Goal: Information Seeking & Learning: Compare options

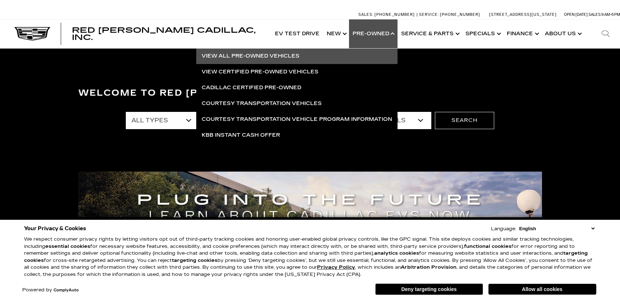
click at [281, 53] on link "View All Pre-Owned Vehicles" at bounding box center [296, 56] width 201 height 16
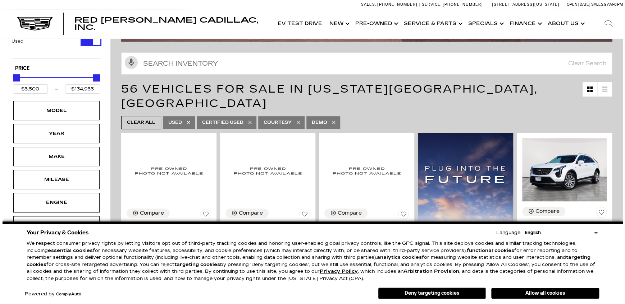
scroll to position [65, 0]
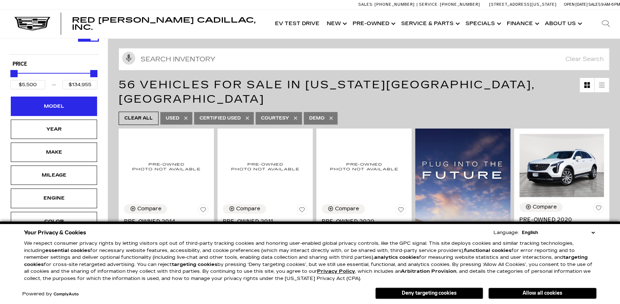
click at [71, 104] on div "Model" at bounding box center [54, 106] width 36 height 8
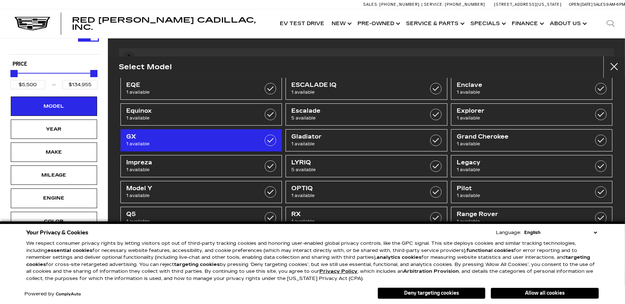
scroll to position [0, 0]
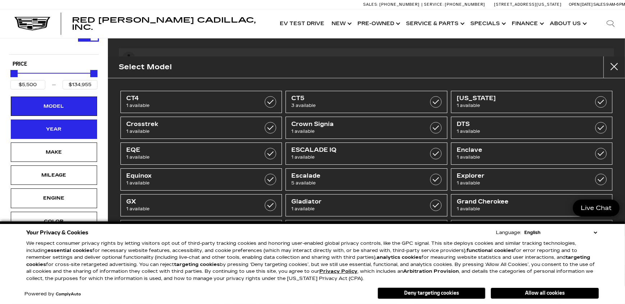
click at [68, 128] on div "Year" at bounding box center [54, 129] width 36 height 8
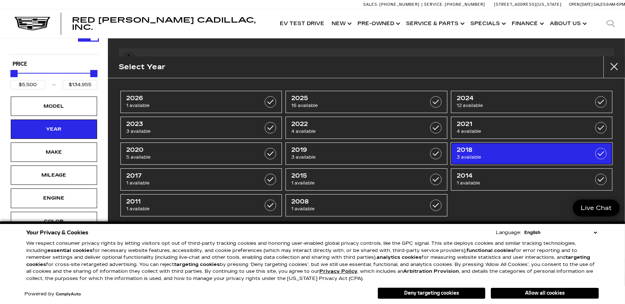
click at [462, 151] on span "2018" at bounding box center [520, 150] width 128 height 7
type input "$18,189"
type input "$27,689"
checkbox input "true"
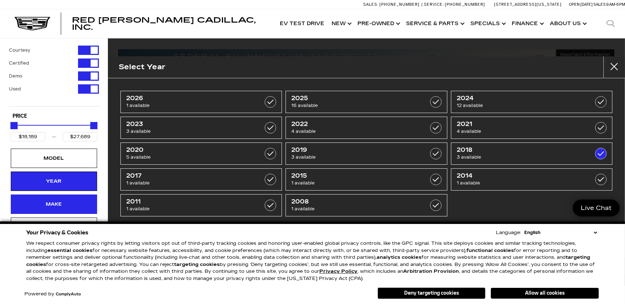
click at [68, 203] on div "Make" at bounding box center [54, 205] width 36 height 8
